Goal: Information Seeking & Learning: Learn about a topic

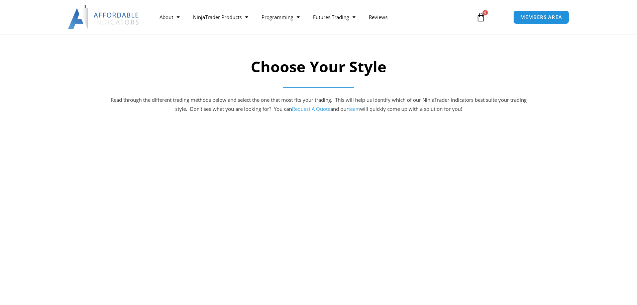
scroll to position [301, 0]
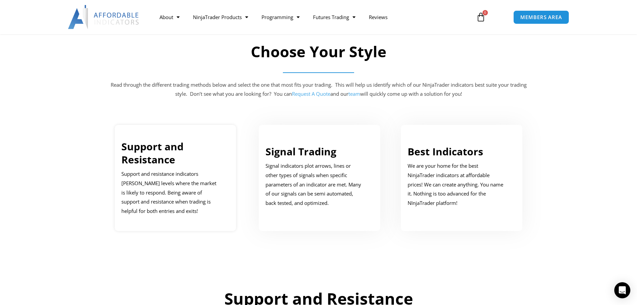
click at [178, 170] on p "Support and resistance indicators mark price levels where the market is likely …" at bounding box center [170, 192] width 98 height 47
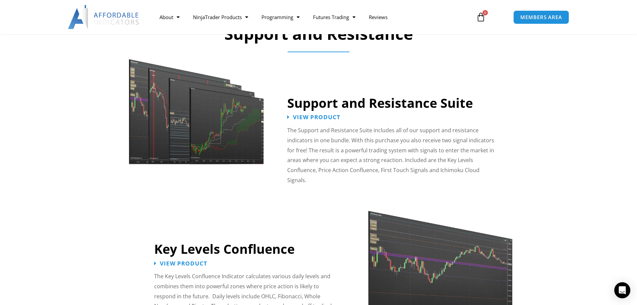
scroll to position [572, 0]
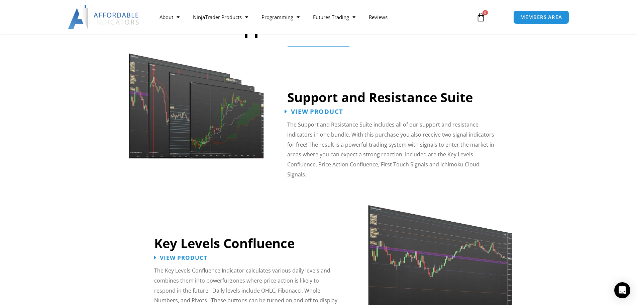
click at [327, 111] on span "View Product" at bounding box center [317, 111] width 52 height 6
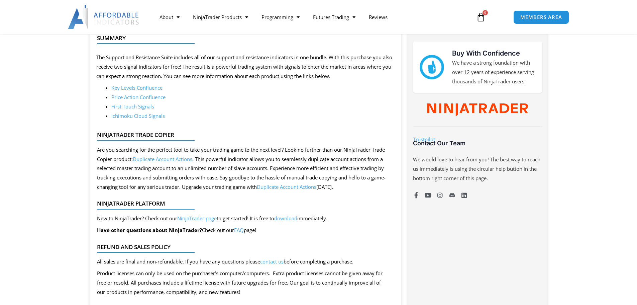
scroll to position [234, 0]
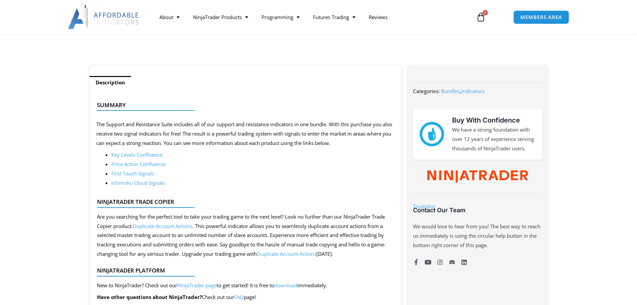
click at [151, 155] on link "Key Levels Confluence" at bounding box center [136, 154] width 51 height 7
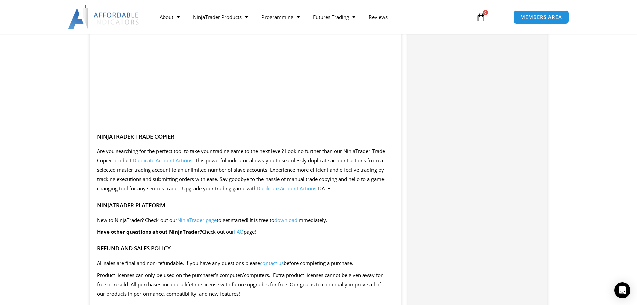
scroll to position [1238, 0]
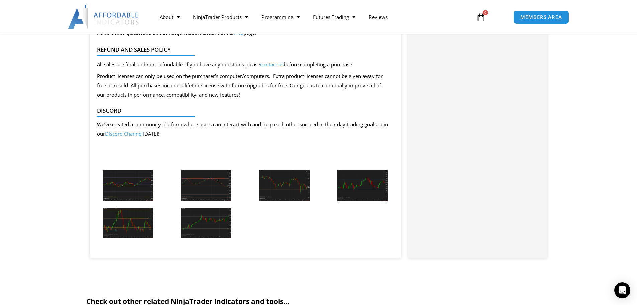
click at [138, 179] on img at bounding box center [128, 185] width 50 height 30
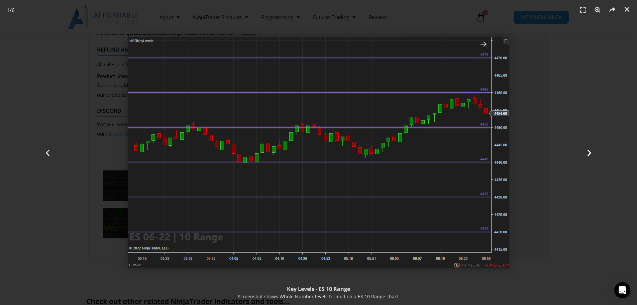
click at [593, 95] on div "Next" at bounding box center [590, 152] width 96 height 305
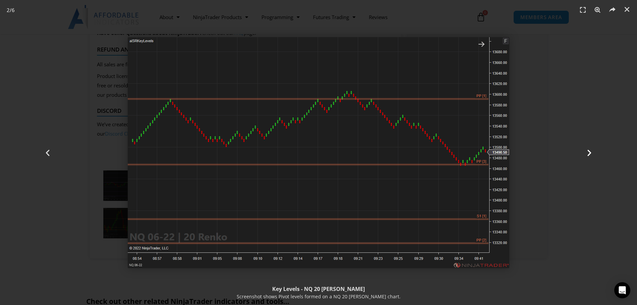
click at [589, 156] on icon "Next slide" at bounding box center [590, 152] width 8 height 8
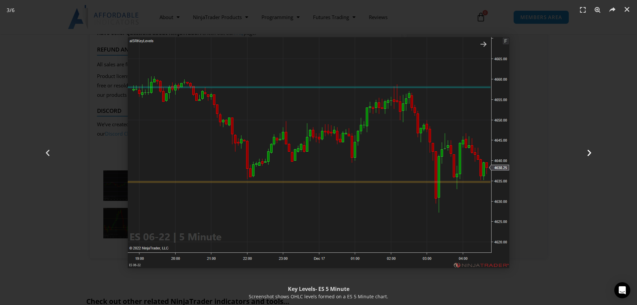
click at [589, 156] on icon "Next slide" at bounding box center [590, 152] width 8 height 8
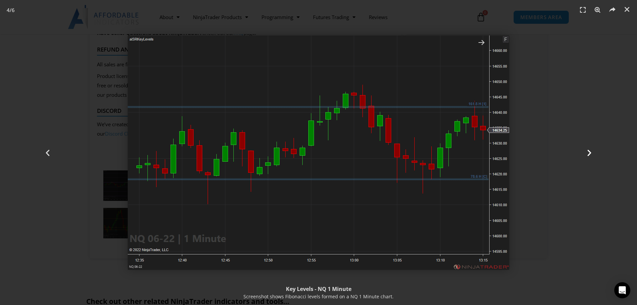
click at [589, 156] on icon "Next slide" at bounding box center [590, 152] width 8 height 8
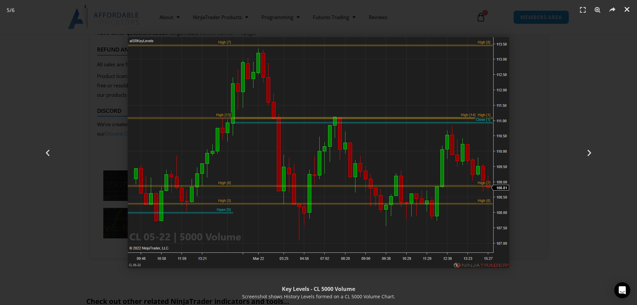
click at [628, 8] on icon "Close (Esc)" at bounding box center [627, 9] width 7 height 7
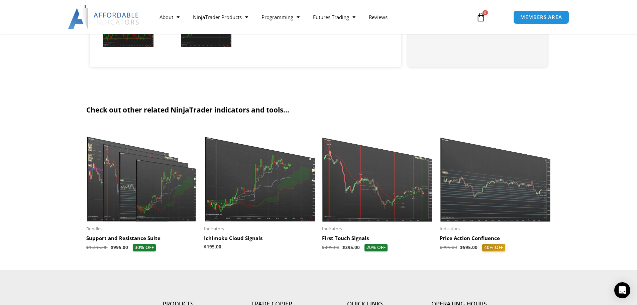
scroll to position [1472, 0]
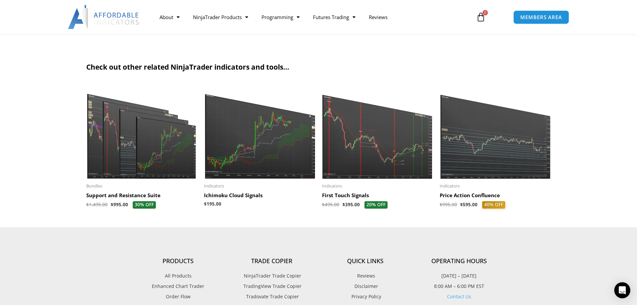
click at [346, 192] on h2 "First Touch Signals" at bounding box center [377, 195] width 111 height 7
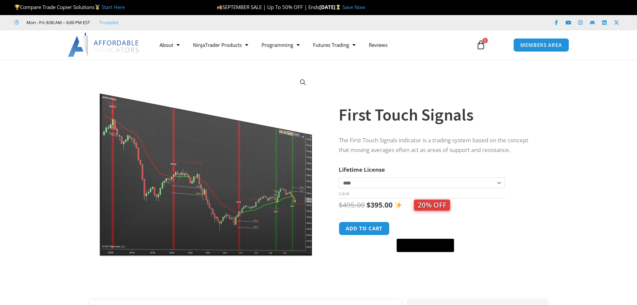
click at [251, 178] on img at bounding box center [206, 163] width 215 height 185
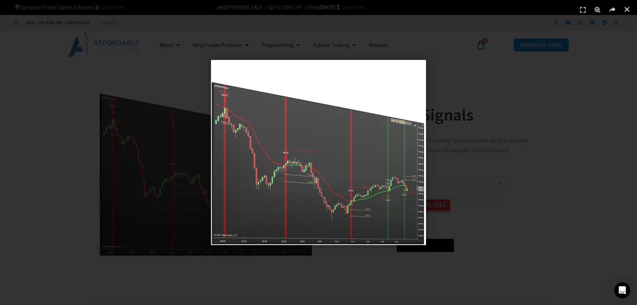
click at [633, 257] on div "1 / 1" at bounding box center [318, 152] width 637 height 305
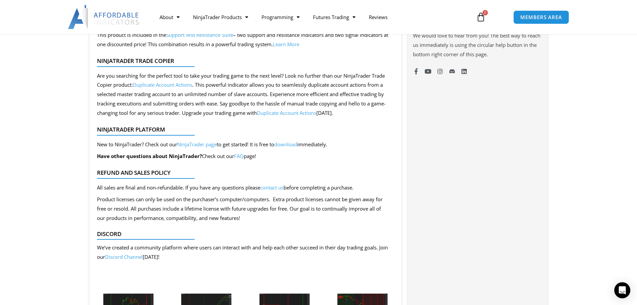
scroll to position [669, 0]
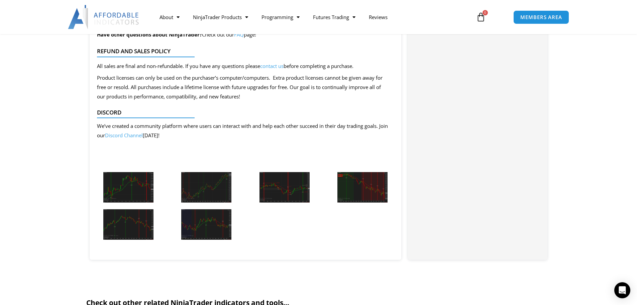
click at [121, 190] on img at bounding box center [128, 187] width 50 height 30
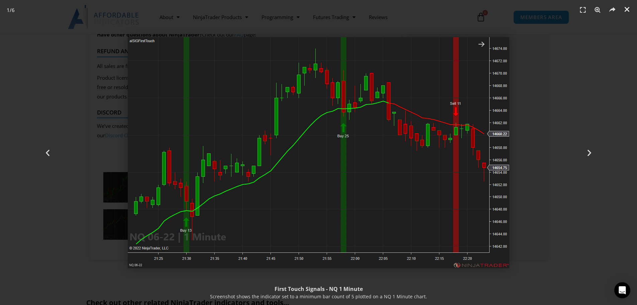
click at [631, 8] on link "Close (Esc)" at bounding box center [627, 9] width 10 height 10
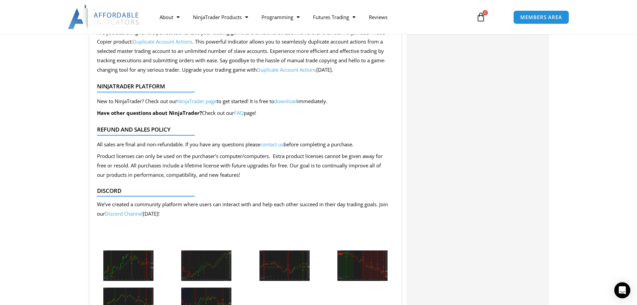
scroll to position [468, 0]
